Goal: Find contact information: Obtain details needed to contact an individual or organization

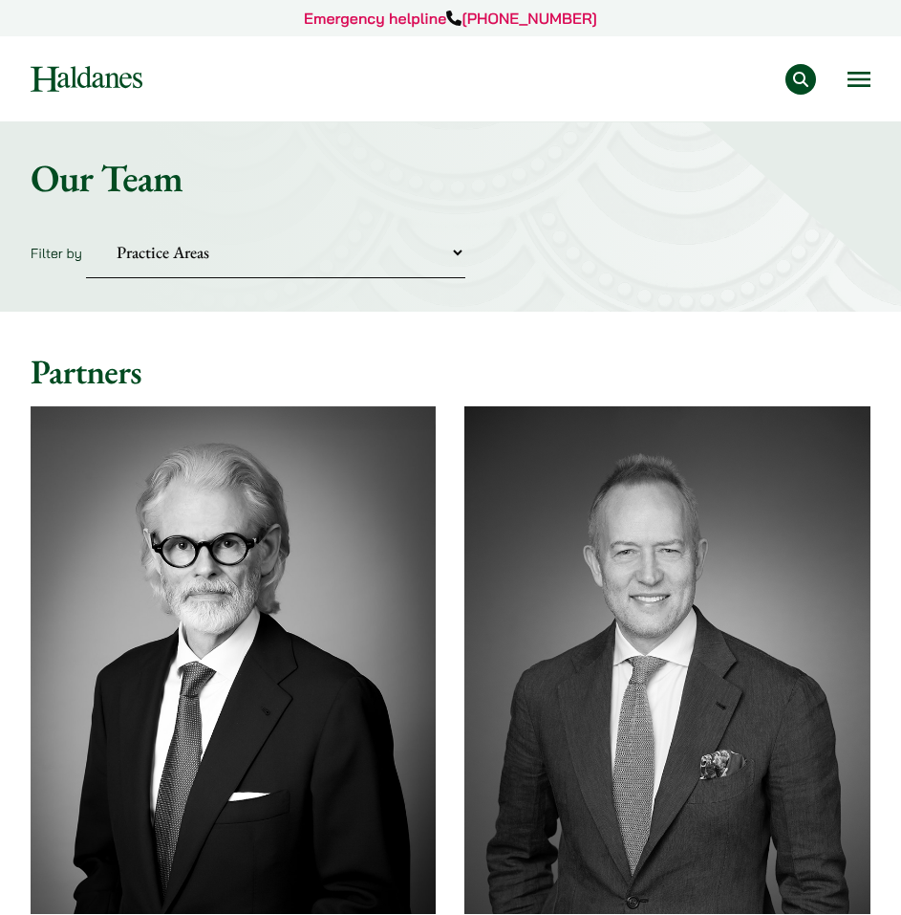
click at [865, 84] on button "Open menu" at bounding box center [859, 79] width 23 height 15
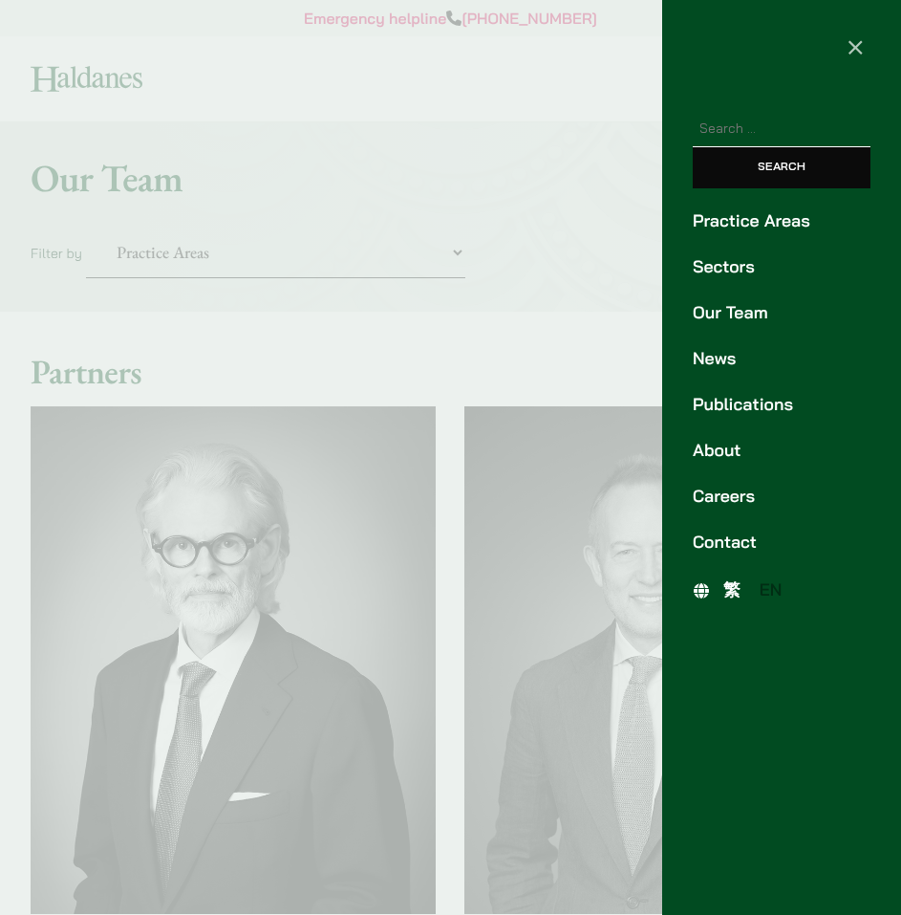
click at [441, 248] on div at bounding box center [450, 457] width 901 height 915
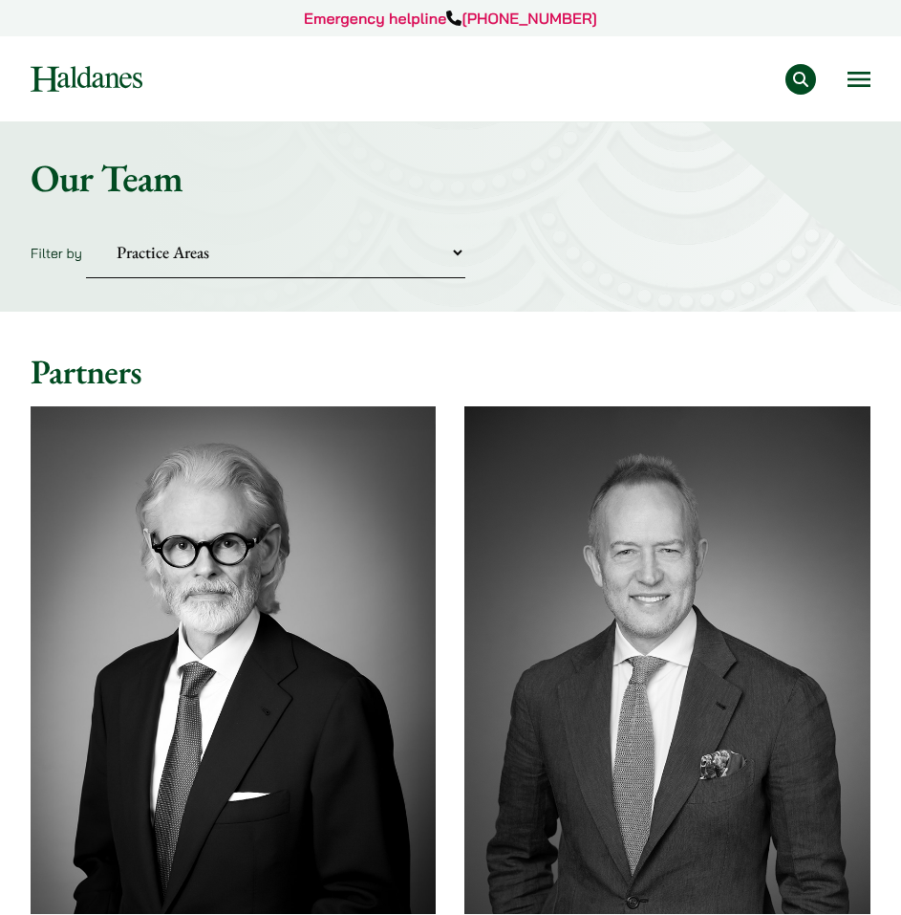
click at [452, 251] on select "Practice Areas Antitrust and Competition Civil Litigation & Dispute Resolution …" at bounding box center [275, 253] width 379 height 52
click at [617, 296] on div "Home » Lawyers Our Team Filter by Practice Areas Antitrust and Competition Civi…" at bounding box center [450, 216] width 901 height 188
click at [447, 260] on select "Practice Areas Antitrust and Competition Civil Litigation & Dispute Resolution …" at bounding box center [275, 253] width 379 height 52
click at [566, 282] on div "Home » Lawyers Our Team Filter by Practice Areas Antitrust and Competition Civi…" at bounding box center [450, 216] width 901 height 188
click at [845, 54] on nav "Practice Areas Antitrust and Competition Law Civil Litigation & Dispute Resolut…" at bounding box center [451, 78] width 840 height 85
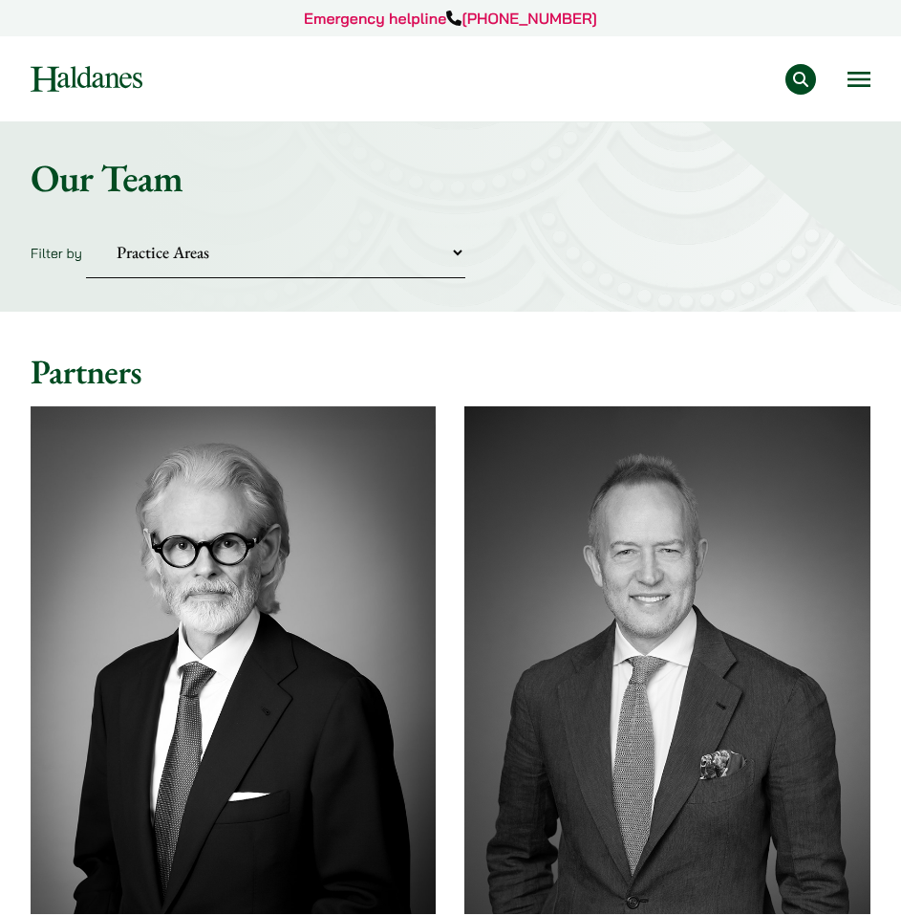
click at [864, 81] on button "Open menu" at bounding box center [859, 79] width 23 height 15
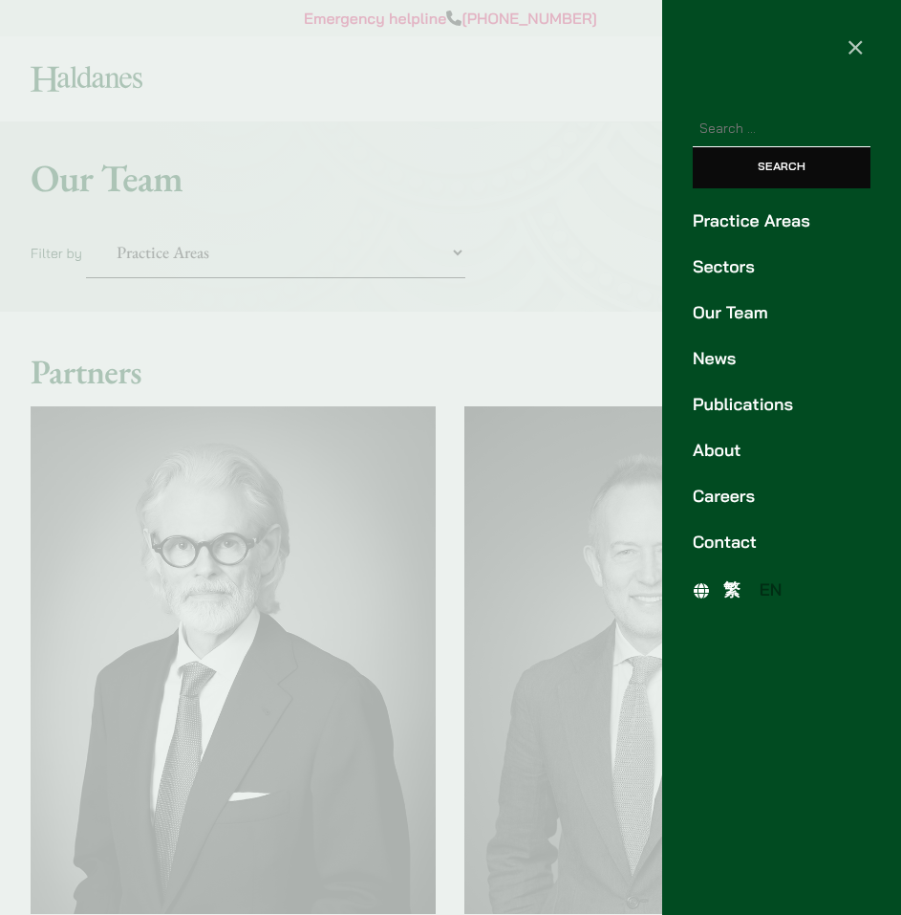
click at [508, 336] on div at bounding box center [450, 457] width 901 height 915
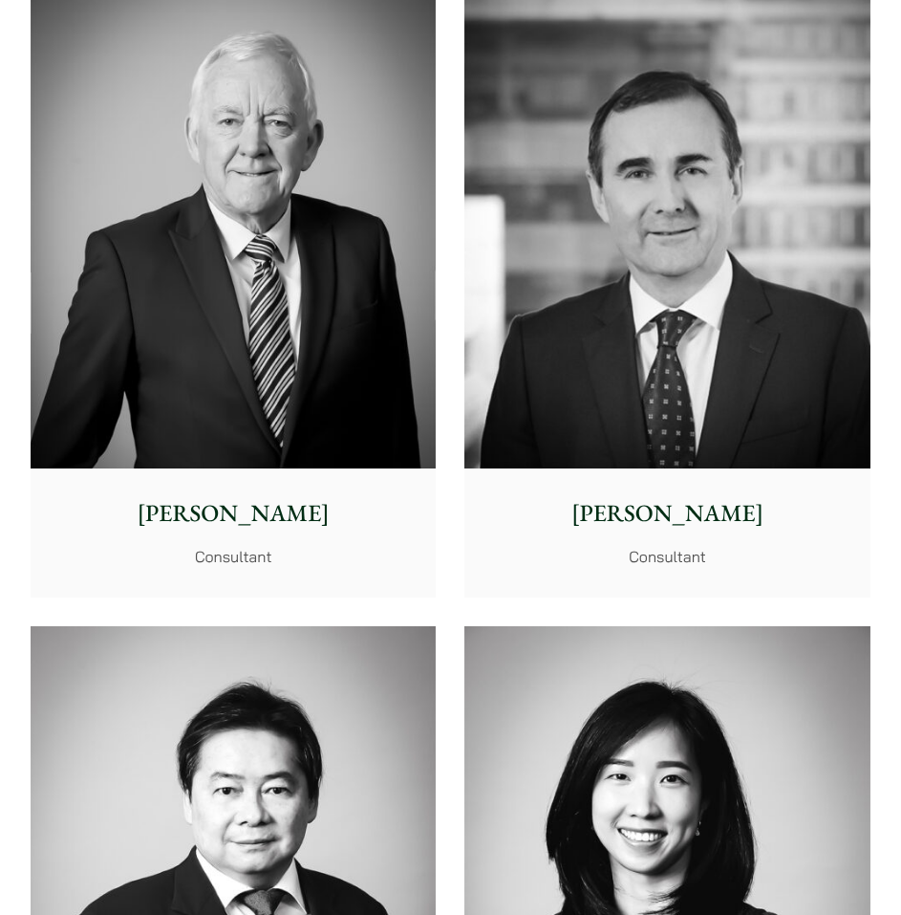
scroll to position [13286, 0]
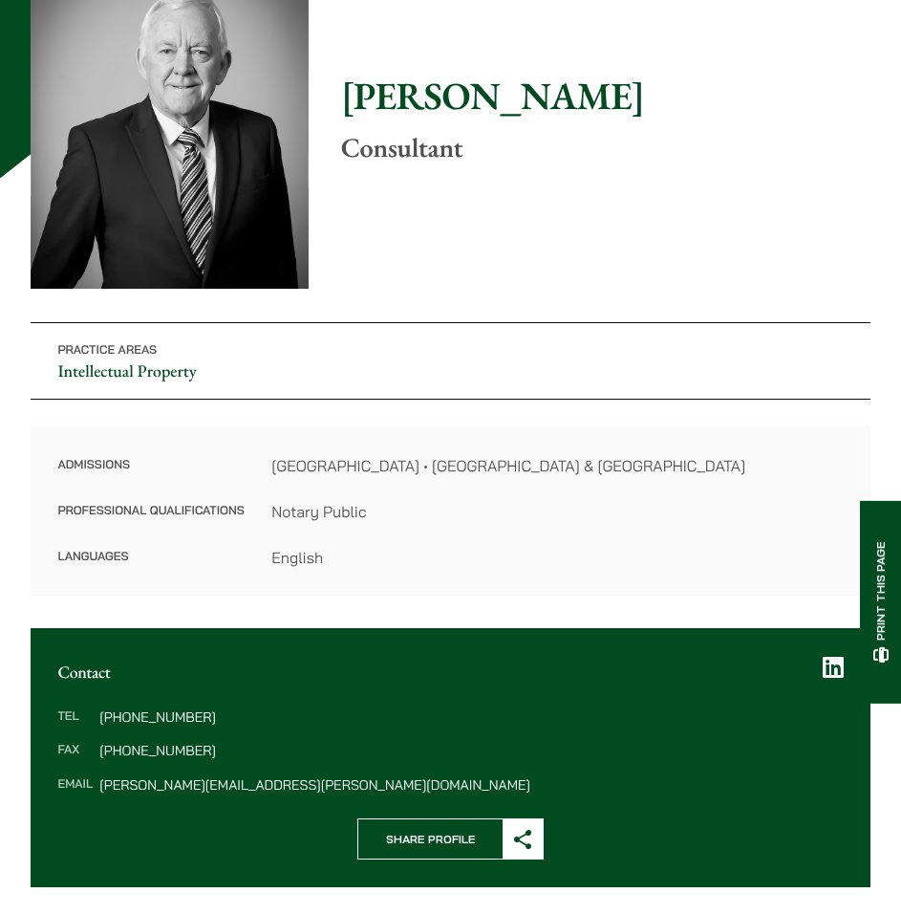
scroll to position [96, 0]
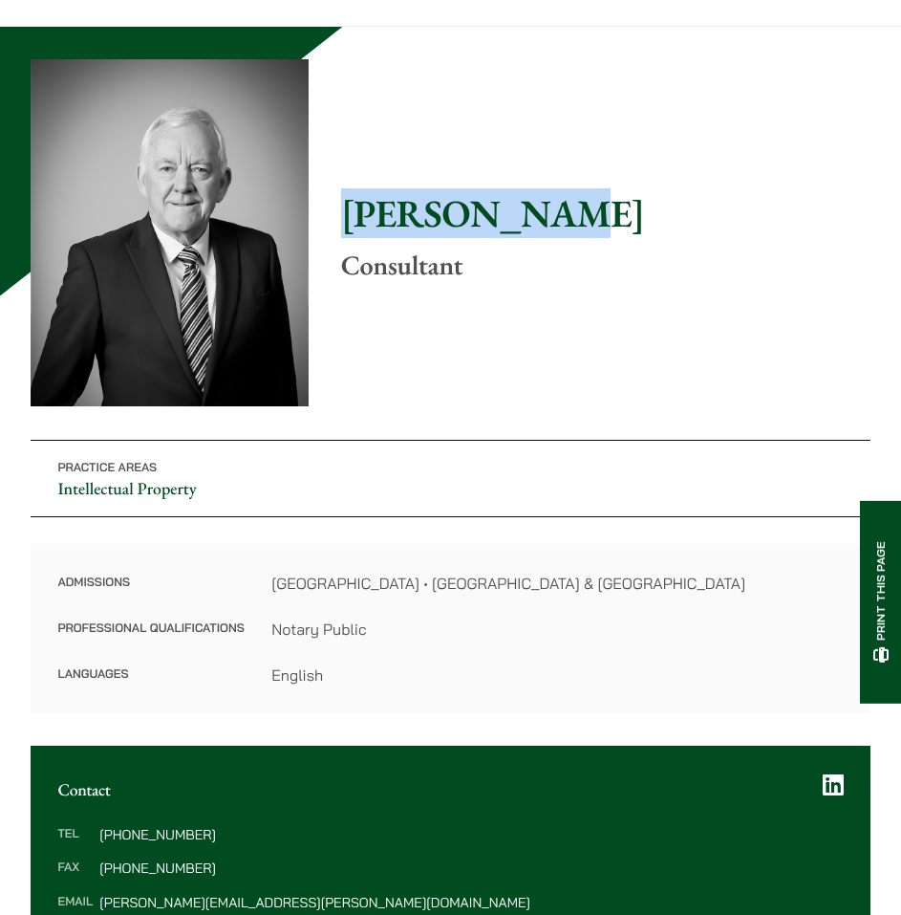
drag, startPoint x: 348, startPoint y: 207, endPoint x: 550, endPoint y: 222, distance: 202.2
click at [550, 222] on h1 "[PERSON_NAME]" at bounding box center [606, 213] width 530 height 46
copy h1 "[PERSON_NAME]"
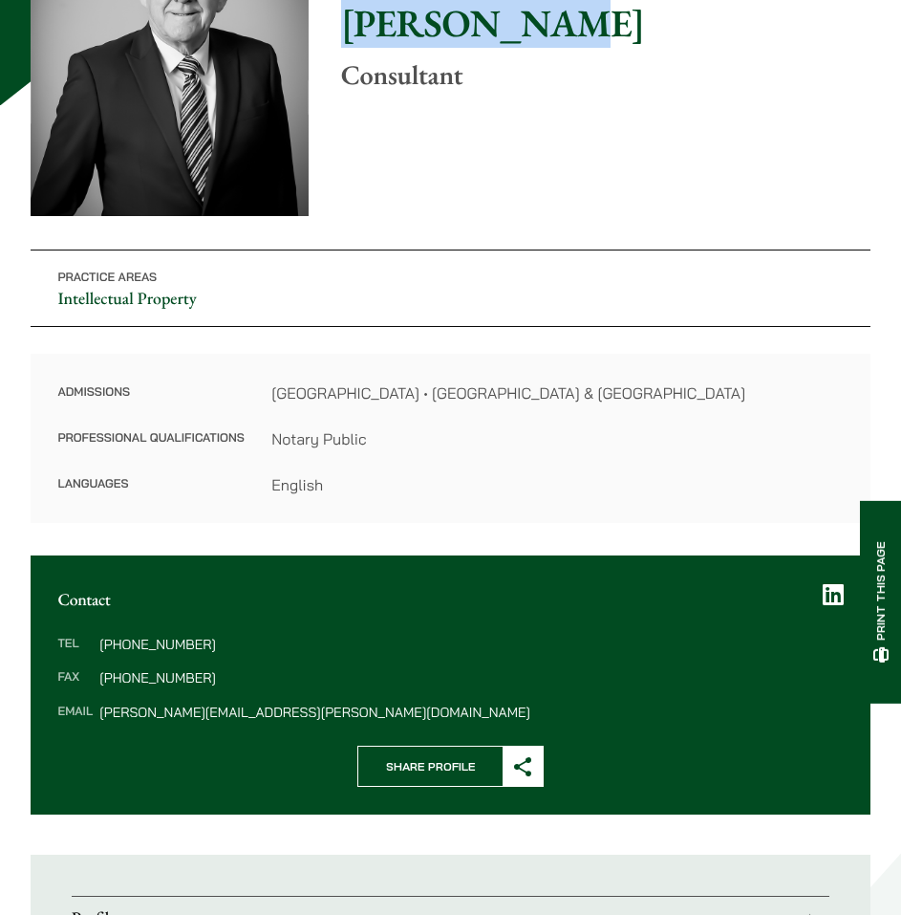
scroll to position [287, 0]
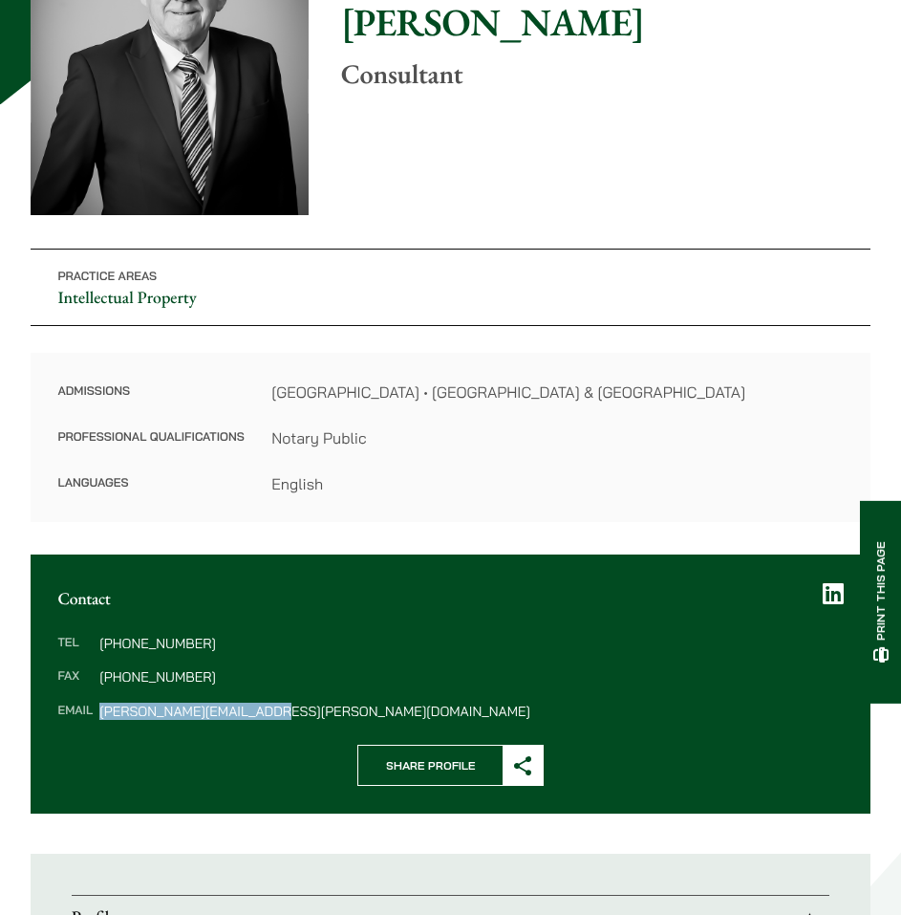
drag, startPoint x: 271, startPoint y: 714, endPoint x: 97, endPoint y: 714, distance: 174.0
click at [97, 714] on dl "Tel [PHONE_NUMBER] Fax [PHONE_NUMBER] Email [PERSON_NAME][EMAIL_ADDRESS][PERSON…" at bounding box center [450, 677] width 786 height 81
copy dd "[PERSON_NAME][EMAIL_ADDRESS][PERSON_NAME][DOMAIN_NAME]"
